Goal: Find contact information: Find contact information

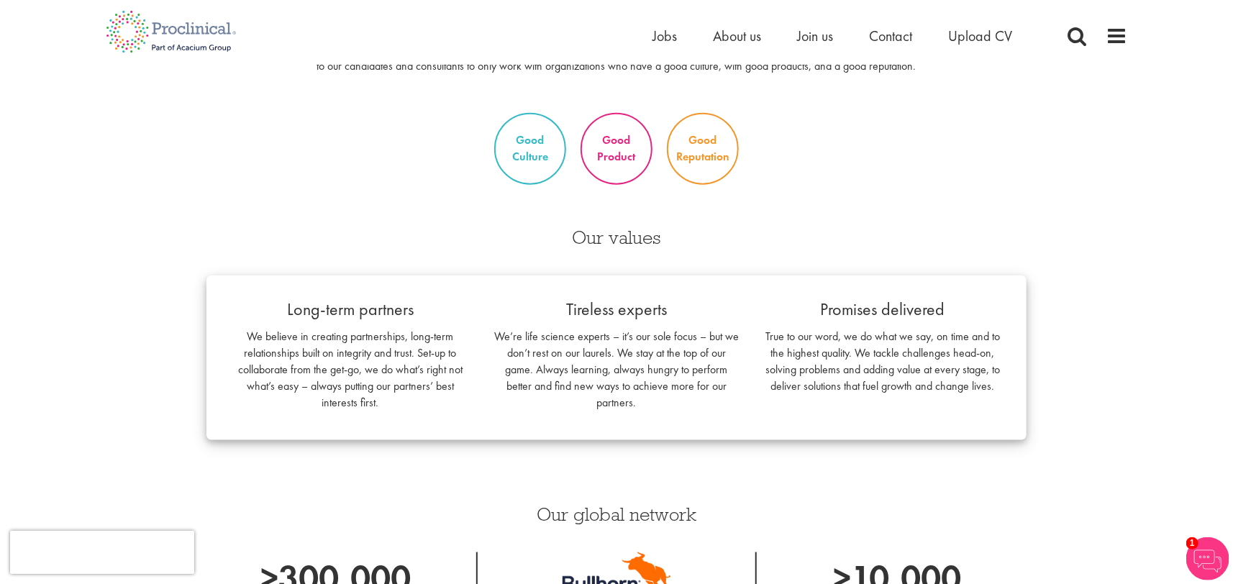
scroll to position [792, 0]
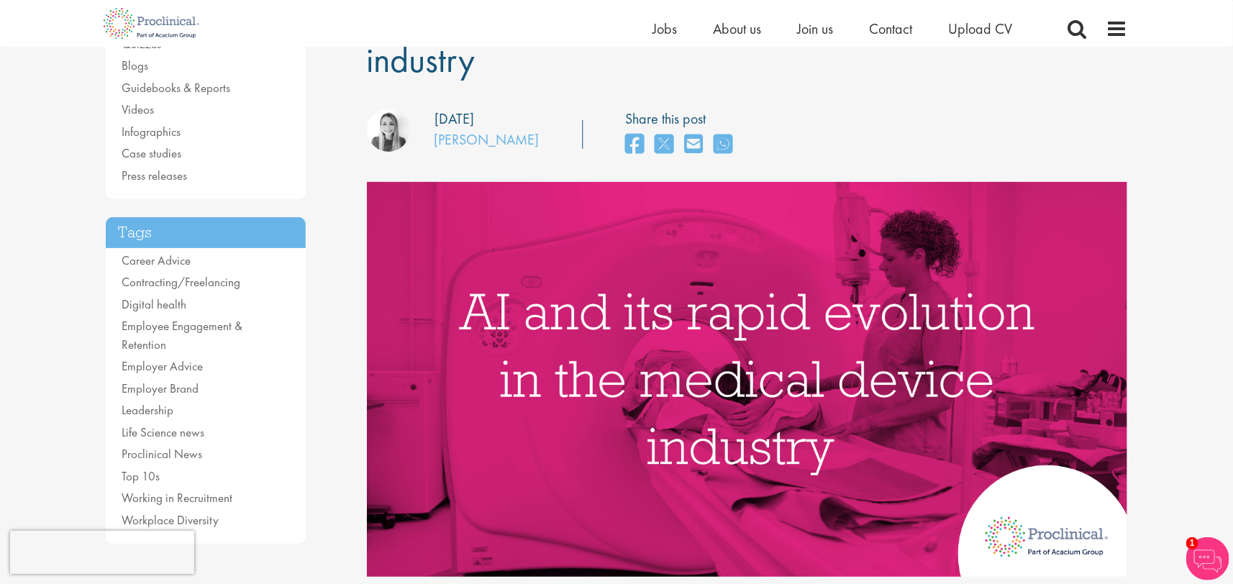
scroll to position [169, 0]
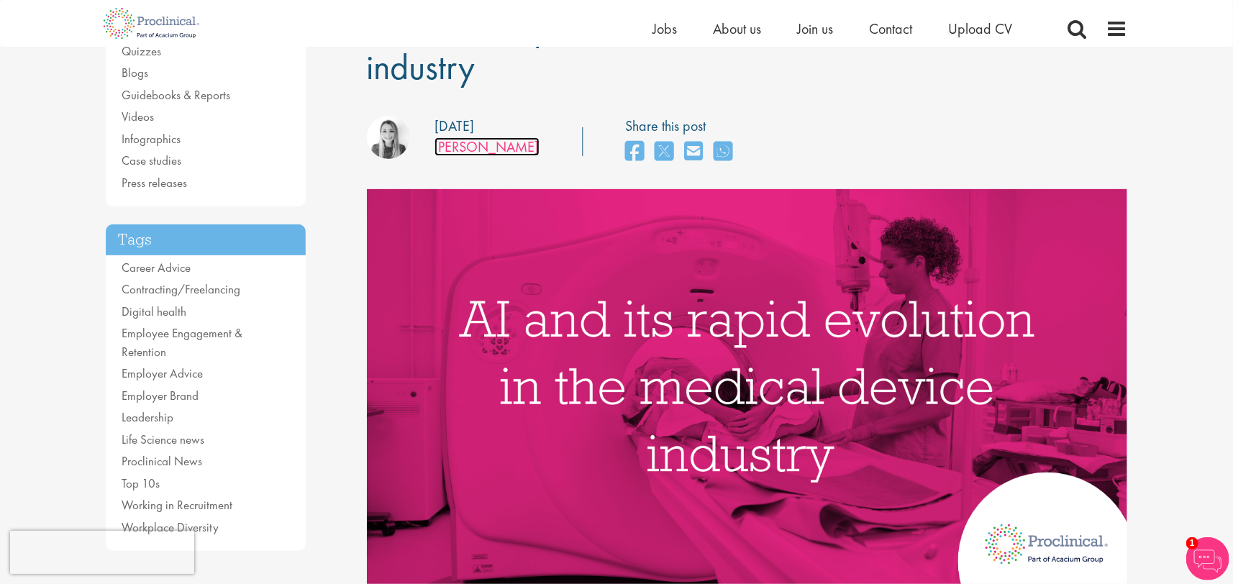
click at [491, 148] on link "[PERSON_NAME]" at bounding box center [487, 146] width 105 height 19
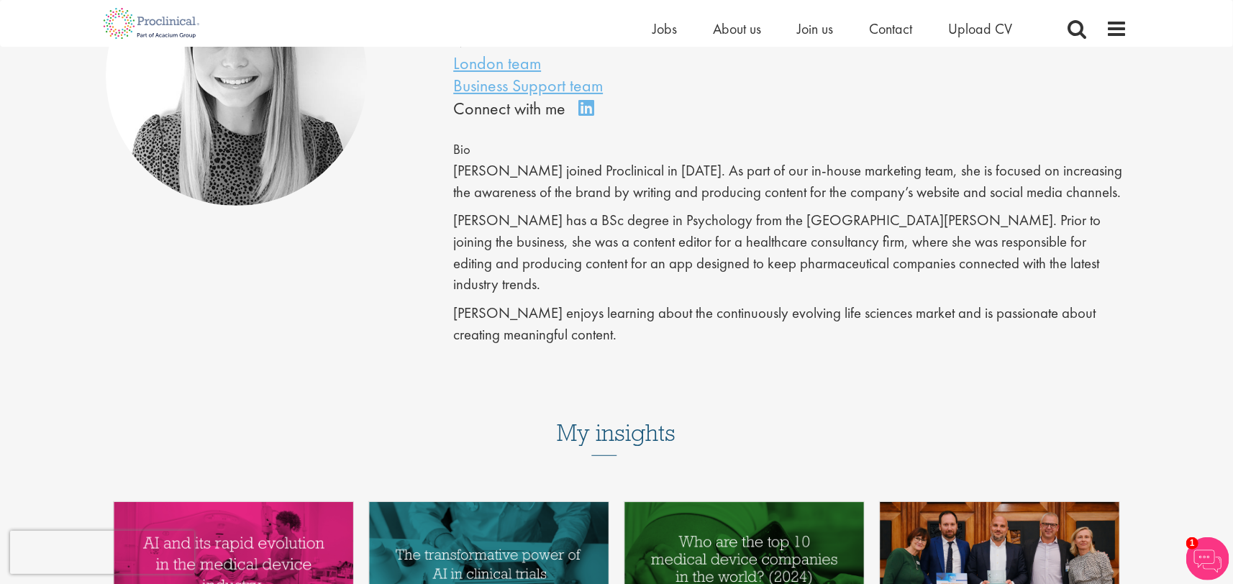
scroll to position [144, 0]
